Goal: Information Seeking & Learning: Find contact information

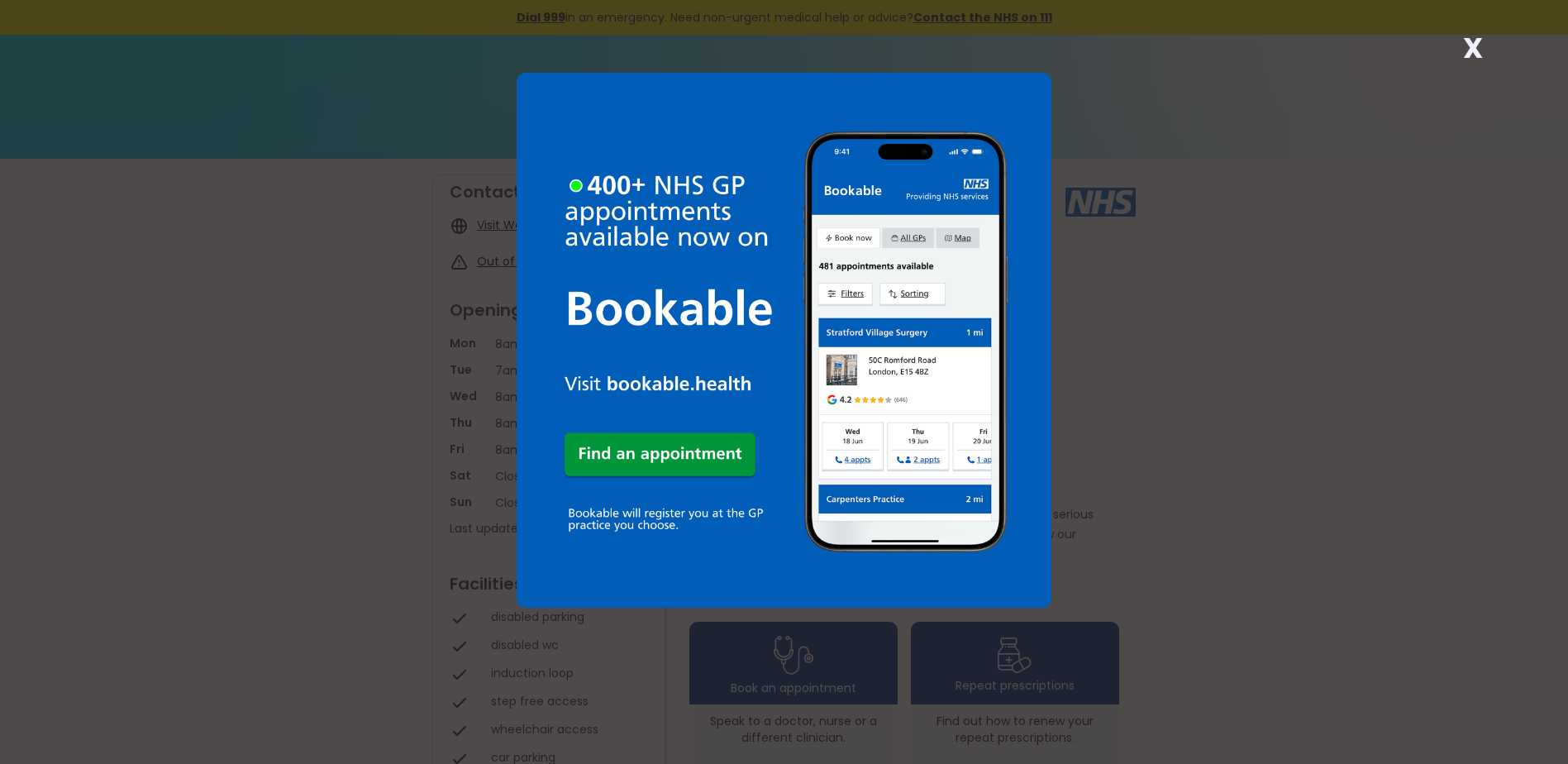
click at [1474, 43] on strong "X" at bounding box center [1472, 48] width 20 height 39
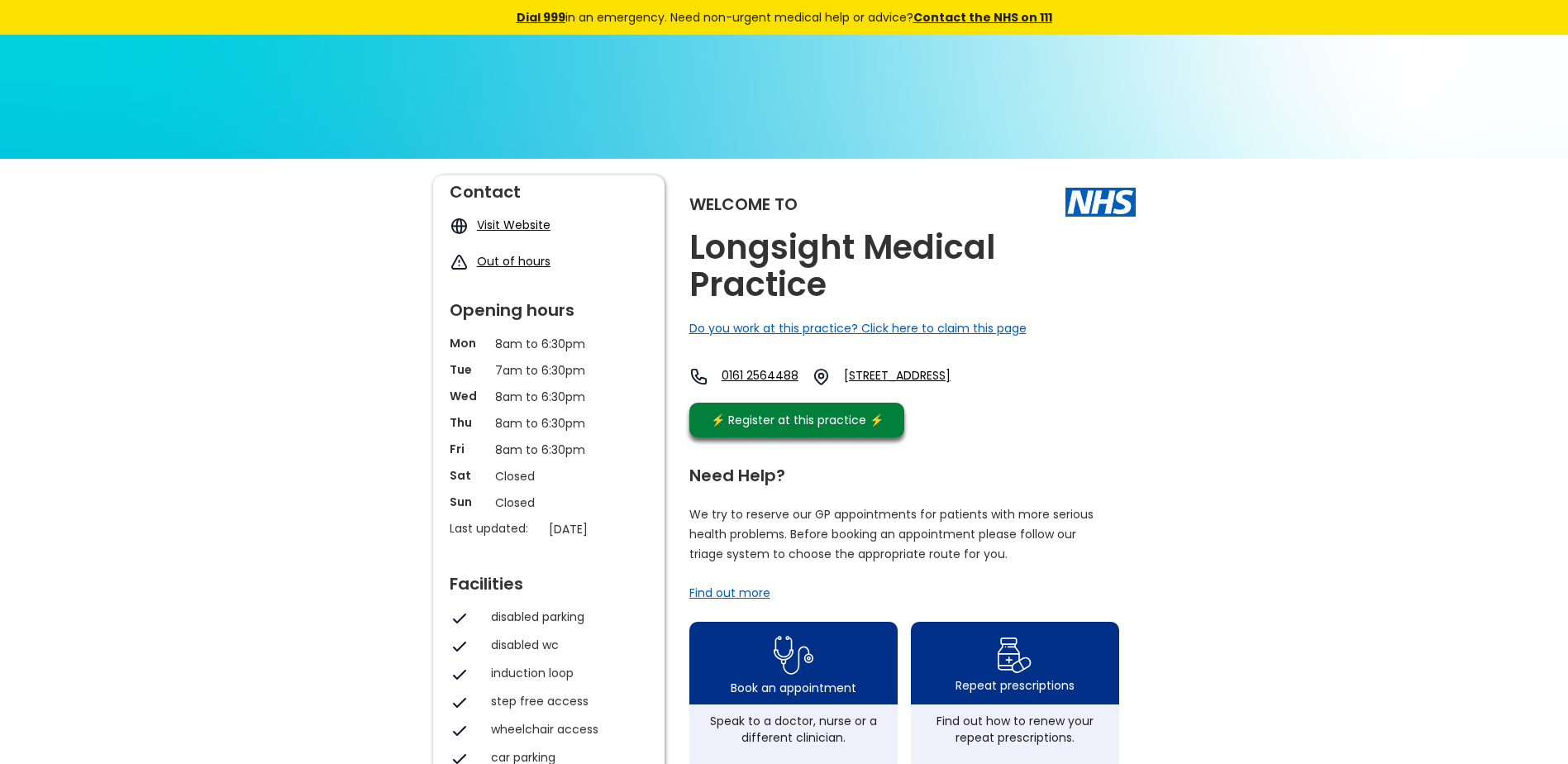
drag, startPoint x: 960, startPoint y: 384, endPoint x: 1278, endPoint y: 386, distance: 318.0
drag, startPoint x: 982, startPoint y: 419, endPoint x: 897, endPoint y: 378, distance: 94.4
click at [897, 378] on div "0161 2564488 [STREET_ADDRESS]" at bounding box center [843, 381] width 309 height 27
drag, startPoint x: 897, startPoint y: 378, endPoint x: 935, endPoint y: 391, distance: 40.2
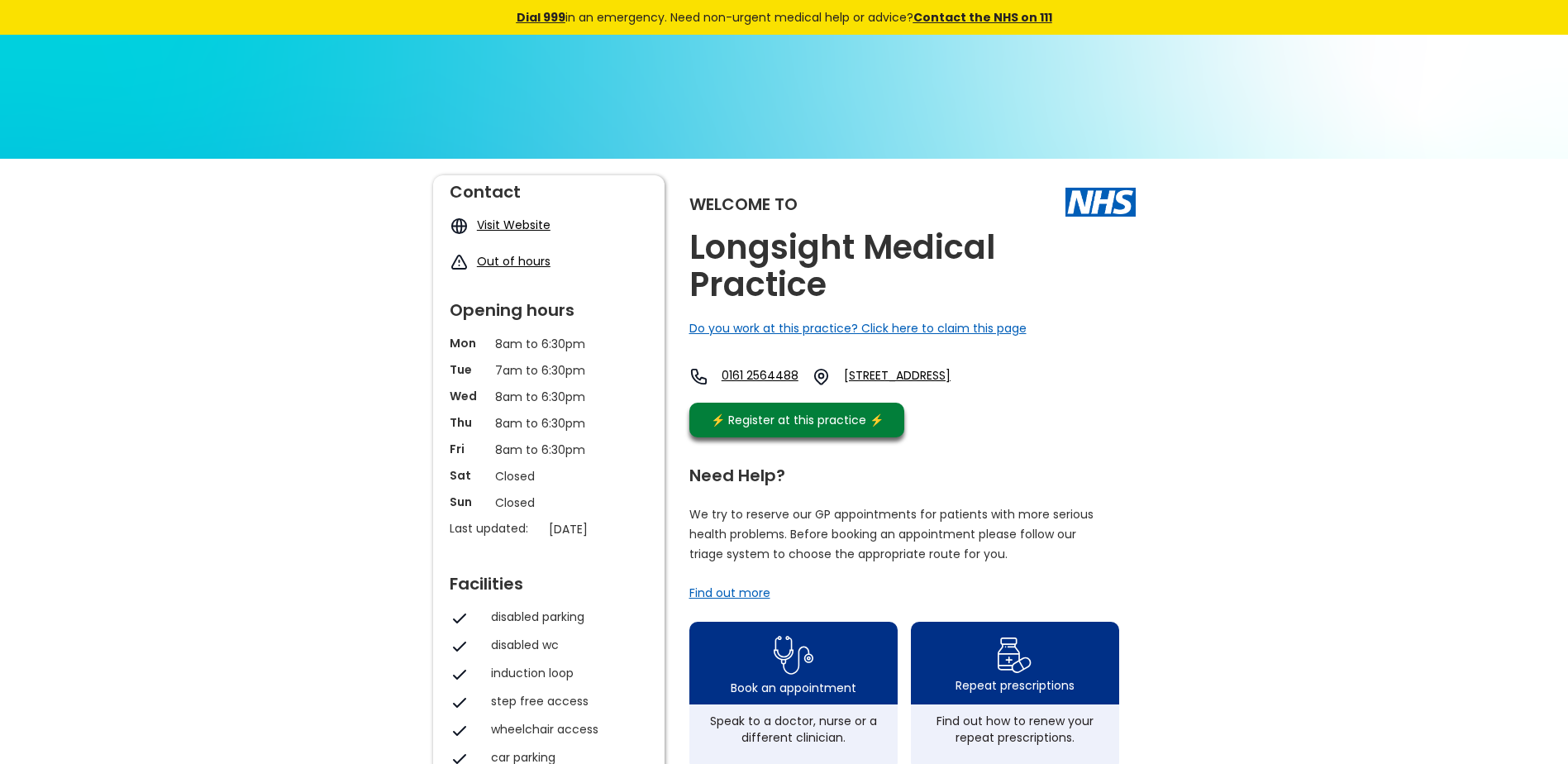
copy link "[STREET_ADDRESS]"
drag, startPoint x: 732, startPoint y: 365, endPoint x: 819, endPoint y: 398, distance: 93.0
click at [819, 398] on div "Welcome to Longsight Medical Practice Do you work at this practice? Click here …" at bounding box center [913, 311] width 447 height 270
drag, startPoint x: 819, startPoint y: 398, endPoint x: 798, endPoint y: 375, distance: 31.1
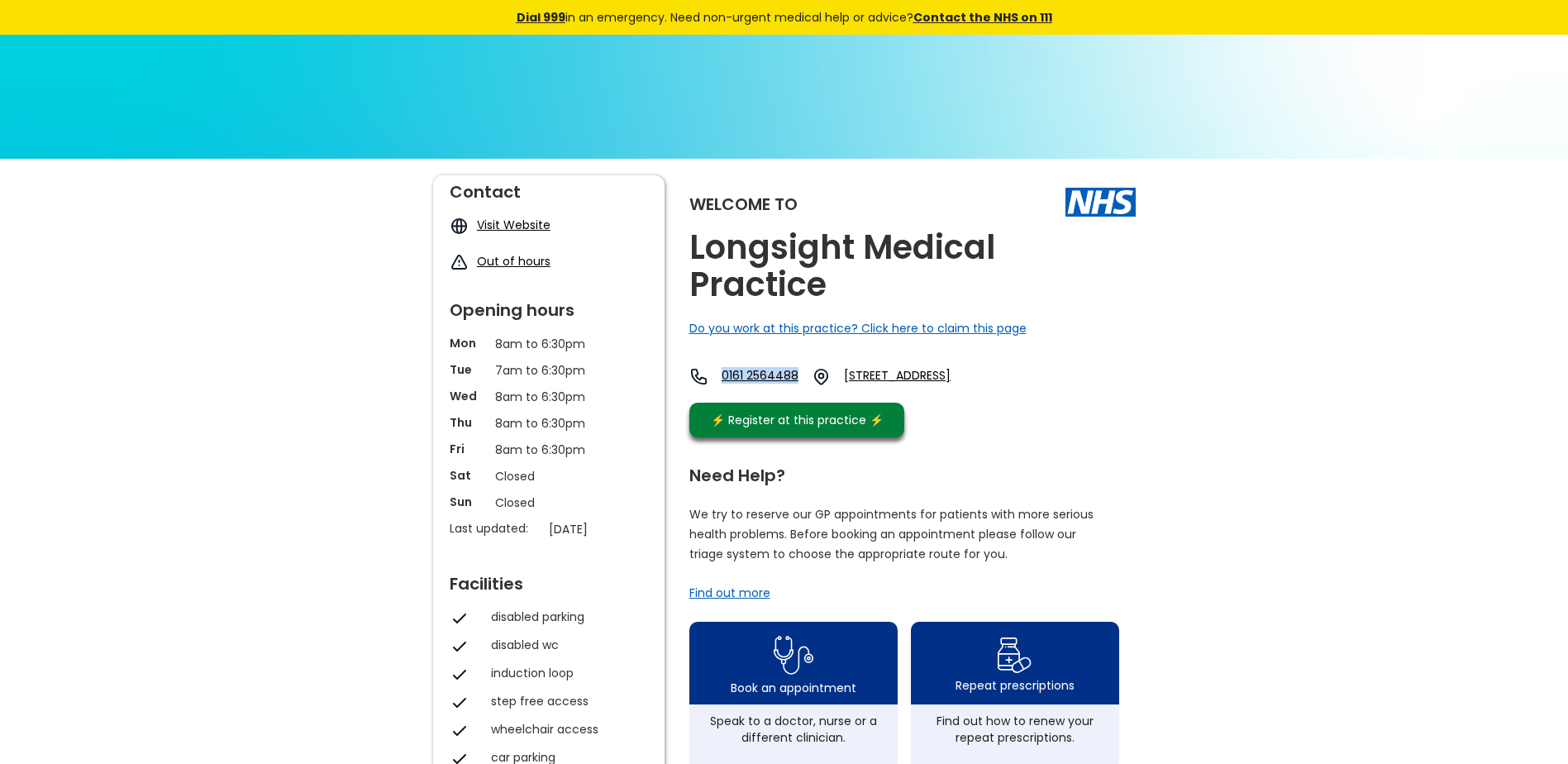
copy link "0161 2564488"
click at [1055, 446] on div "Welcome to Longsight Medical Practice Do you work at this practice? Click here …" at bounding box center [913, 311] width 447 height 270
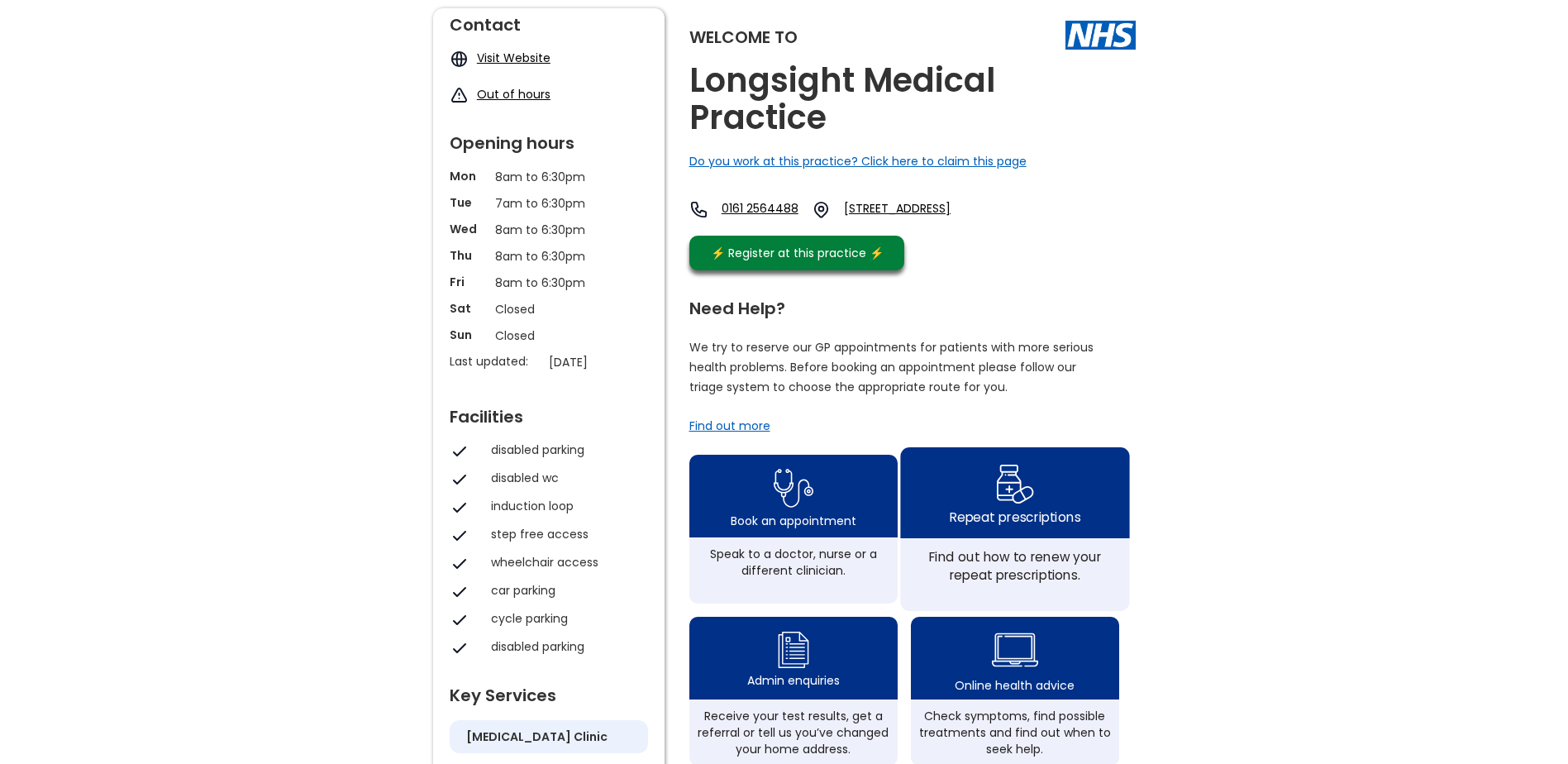
scroll to position [194, 0]
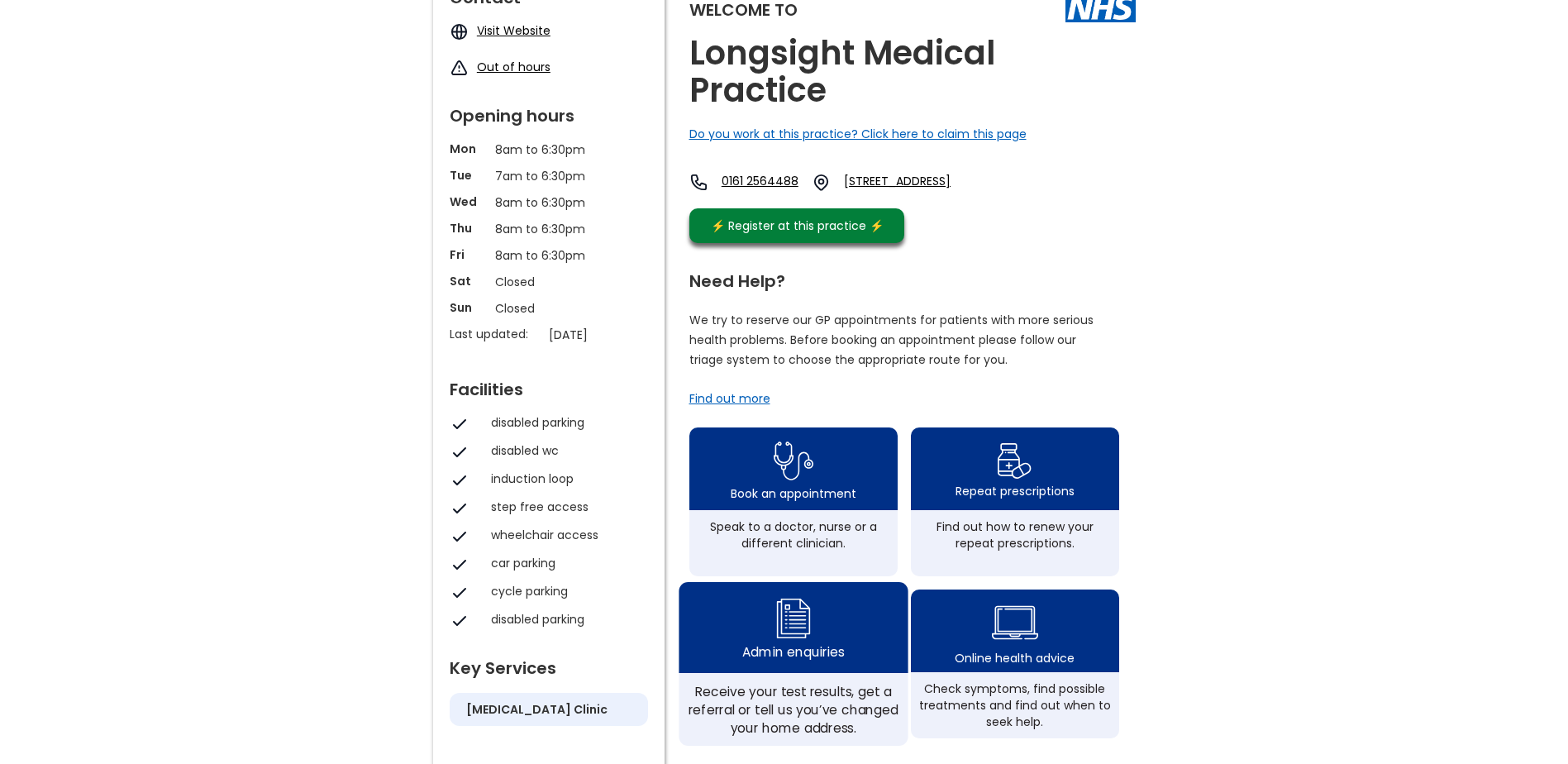
click at [820, 662] on div "Admin enquiries" at bounding box center [793, 627] width 229 height 91
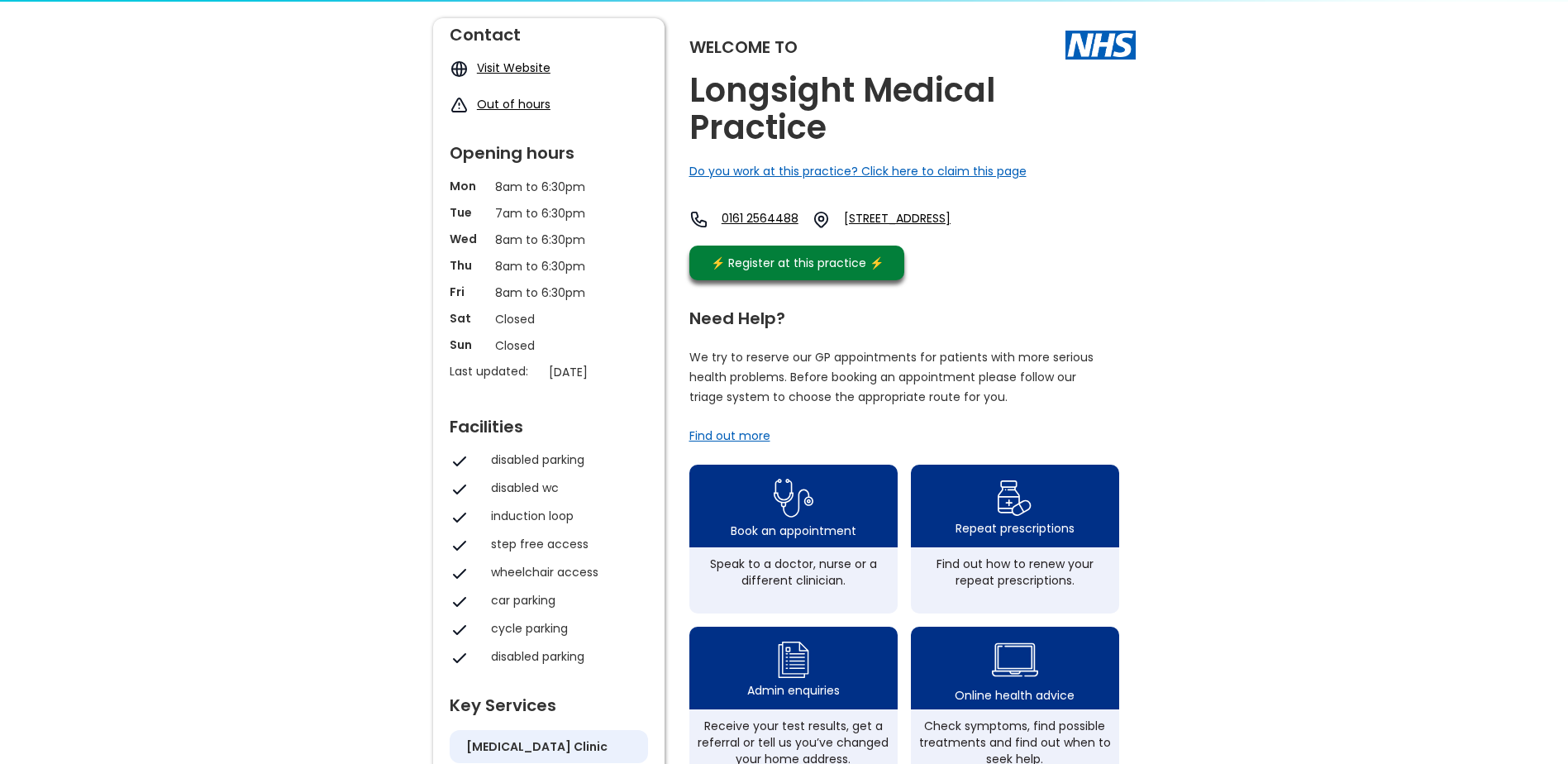
scroll to position [0, 0]
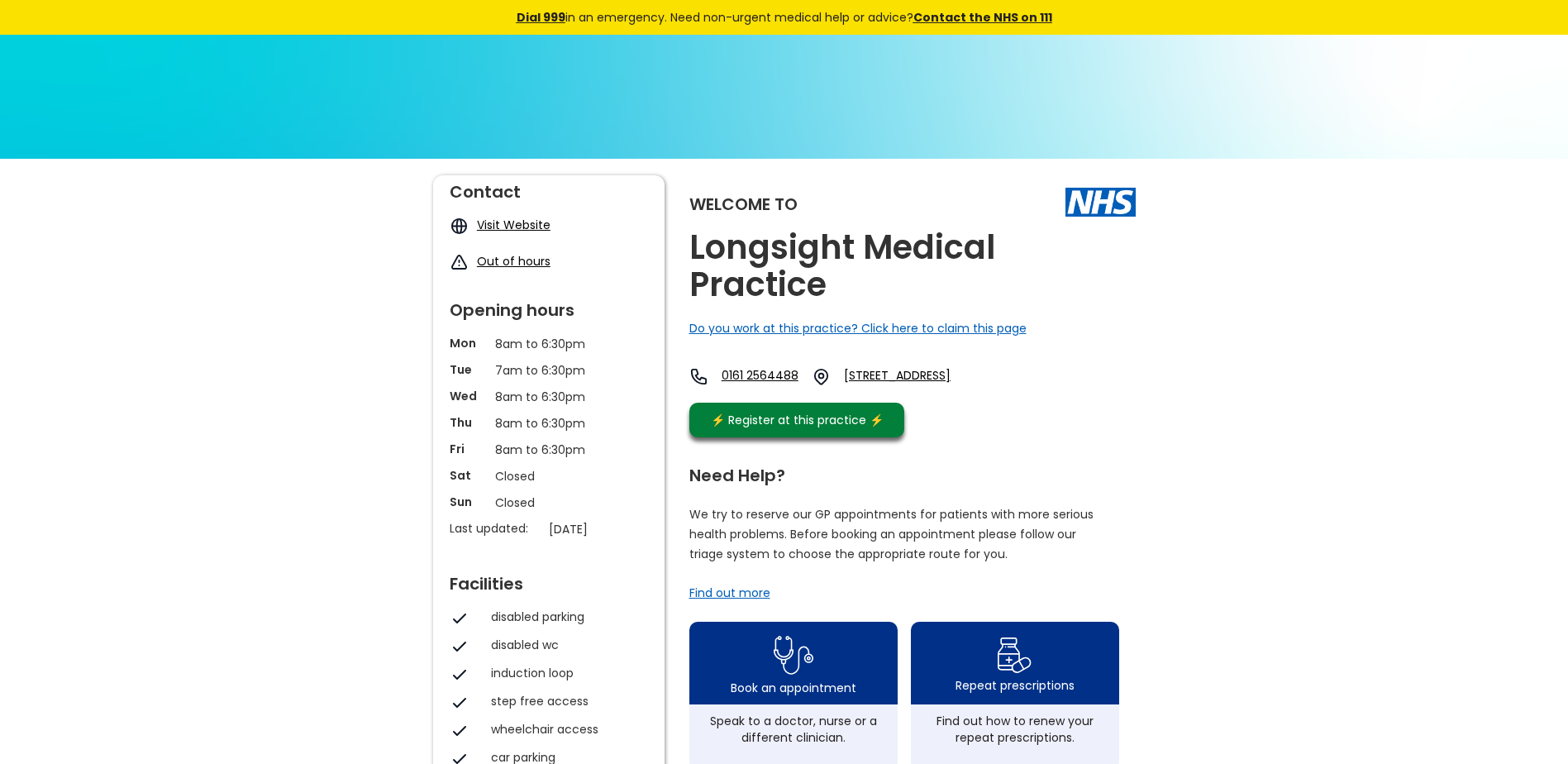
click at [501, 230] on link "Visit Website" at bounding box center [514, 224] width 74 height 16
